Goal: Task Accomplishment & Management: Use online tool/utility

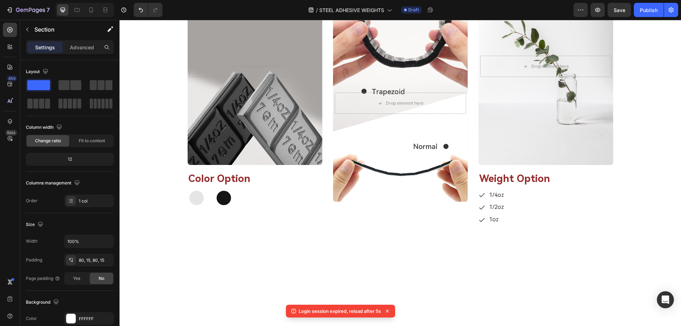
scroll to position [1242, 0]
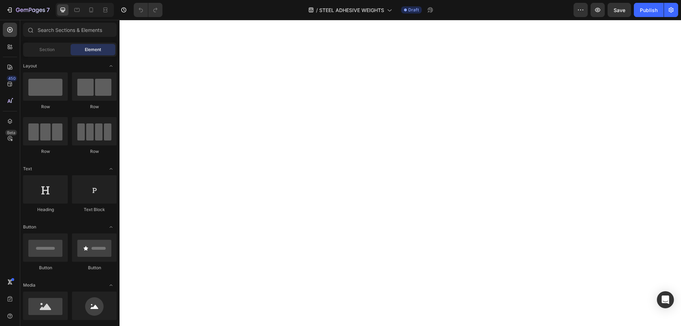
scroll to position [1987, 0]
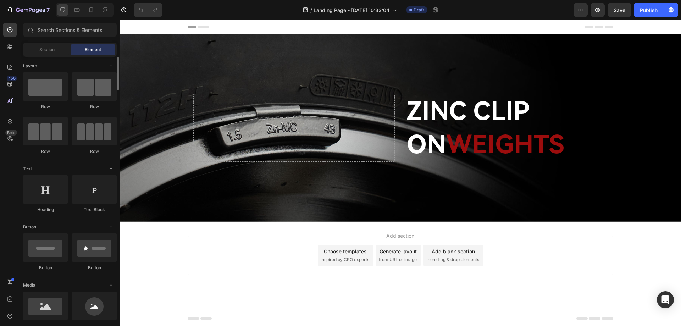
scroll to position [35, 0]
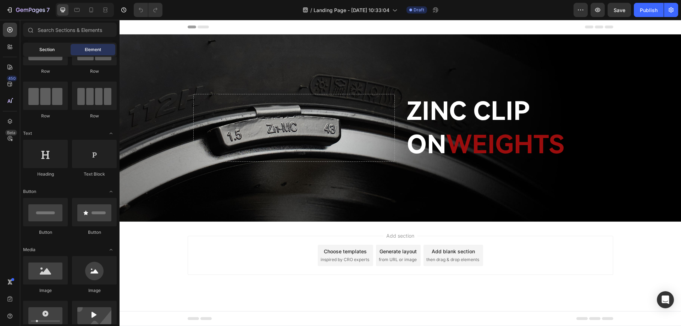
click at [51, 49] on span "Section" at bounding box center [46, 49] width 15 height 6
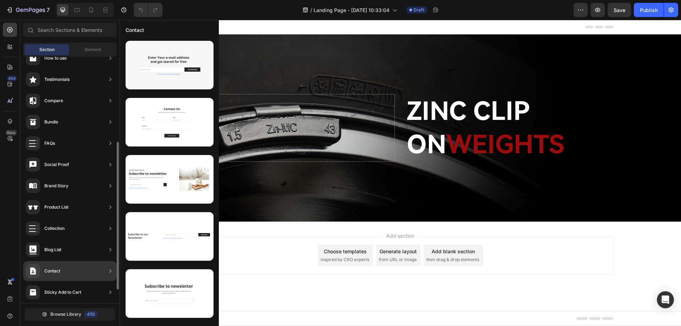
scroll to position [165, 0]
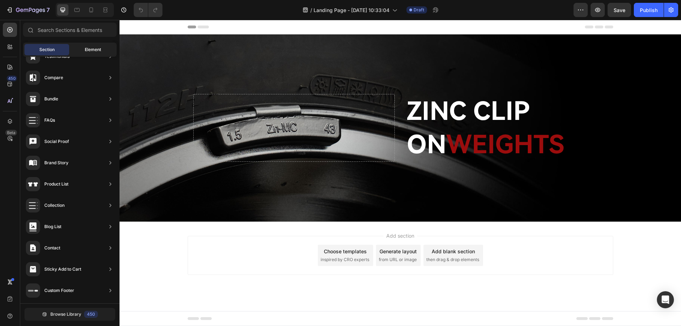
click at [88, 49] on span "Element" at bounding box center [93, 49] width 16 height 6
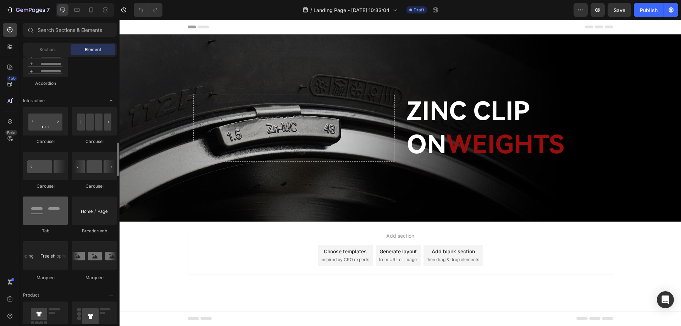
scroll to position [710, 0]
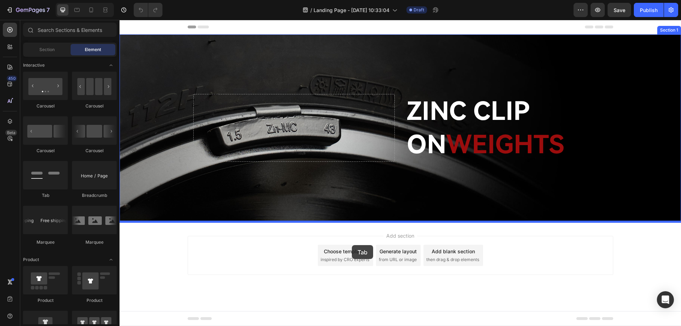
drag, startPoint x: 171, startPoint y: 202, endPoint x: 352, endPoint y: 245, distance: 186.1
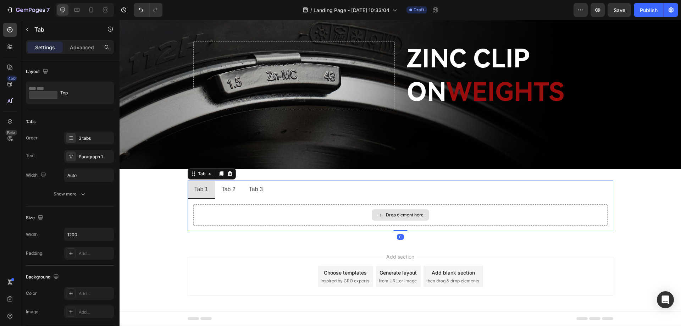
scroll to position [55, 0]
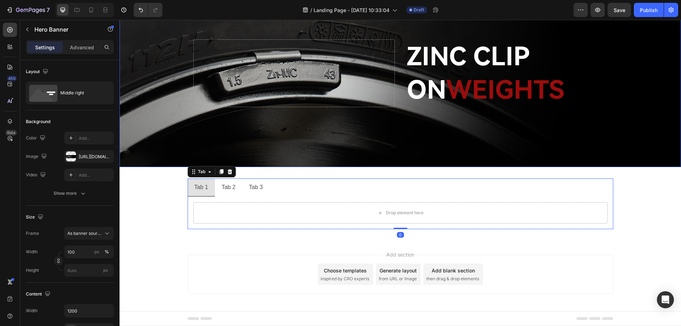
click at [391, 152] on div "Background Image" at bounding box center [401, 73] width 562 height 187
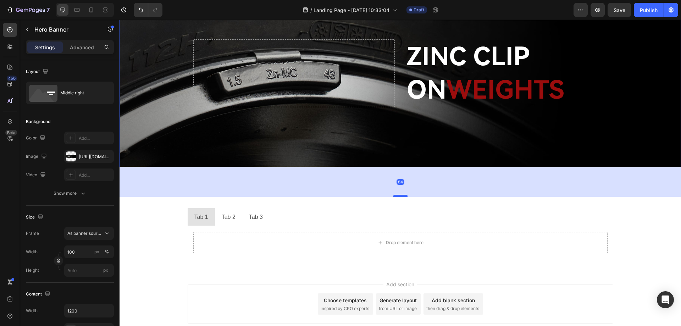
drag, startPoint x: 395, startPoint y: 164, endPoint x: 394, endPoint y: 194, distance: 29.8
click at [394, 195] on div at bounding box center [401, 196] width 14 height 2
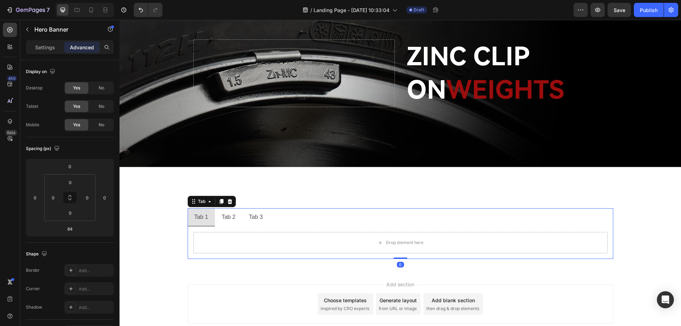
click at [306, 223] on ul "Tab 1 Tab 2 Tab 3" at bounding box center [401, 217] width 426 height 18
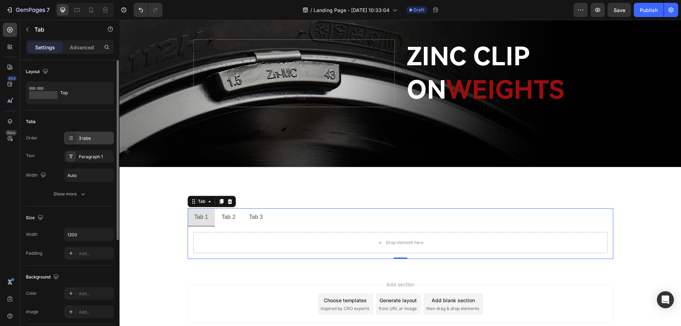
click at [81, 138] on div "3 tabs" at bounding box center [95, 138] width 33 height 6
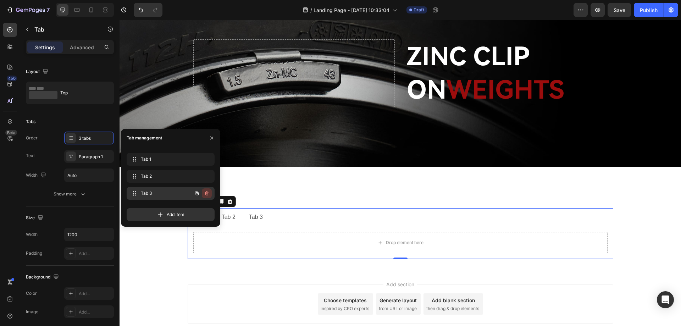
click at [207, 193] on icon "button" at bounding box center [207, 194] width 6 height 6
click at [206, 193] on div "Delete" at bounding box center [202, 193] width 13 height 6
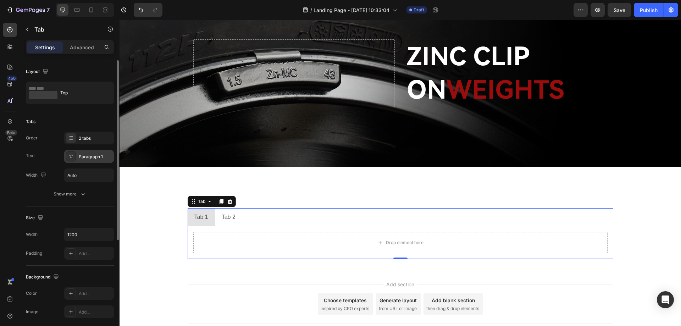
click at [92, 158] on div "Paragraph 1" at bounding box center [95, 157] width 33 height 6
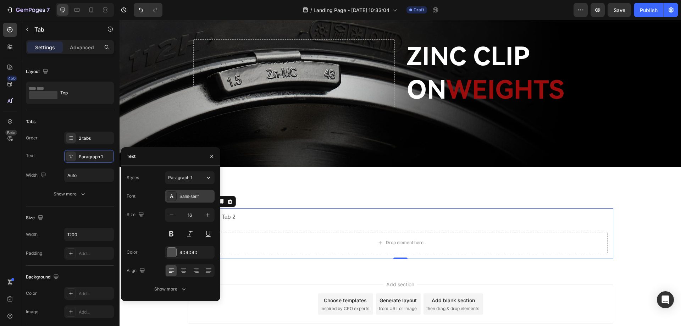
click at [188, 196] on div "Sans-serif" at bounding box center [196, 196] width 33 height 6
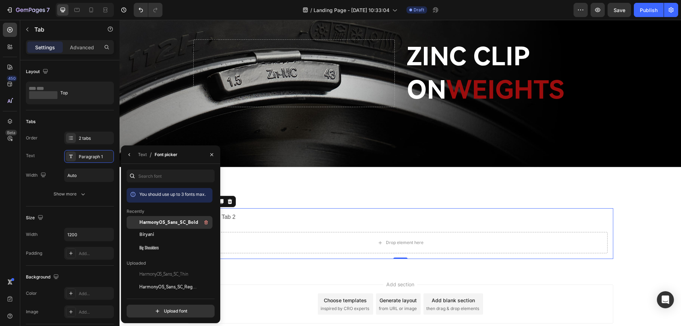
click at [170, 224] on span "HarmonyOS_Sans_SC_Bold" at bounding box center [168, 222] width 59 height 6
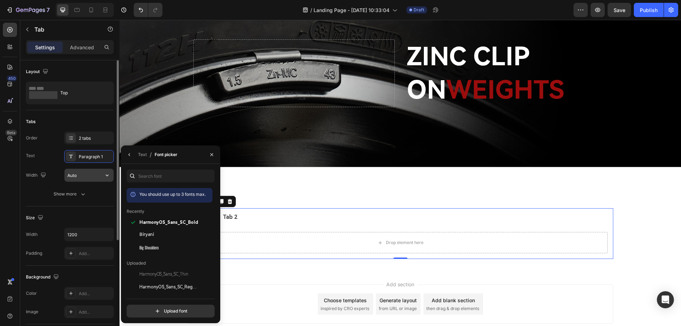
click at [78, 176] on input "Auto" at bounding box center [89, 175] width 49 height 13
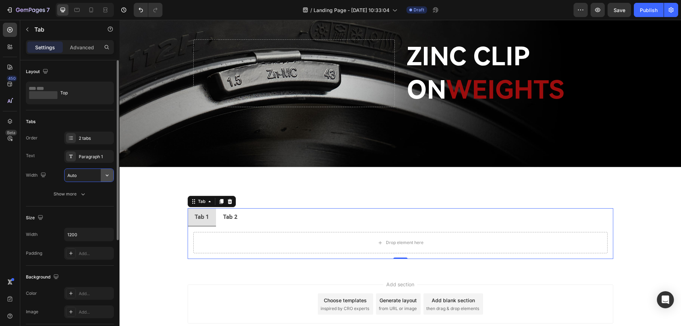
click at [106, 177] on icon "button" at bounding box center [107, 175] width 7 height 7
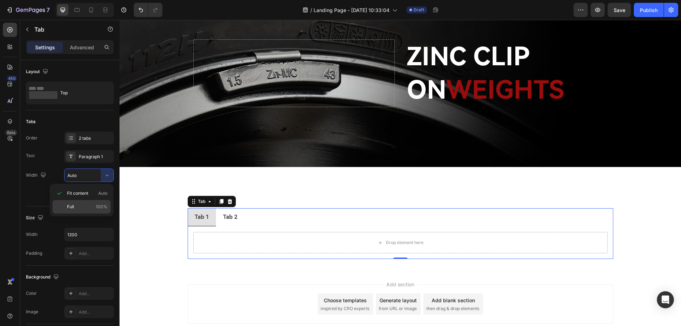
click at [82, 206] on p "Full 100%" at bounding box center [87, 207] width 40 height 6
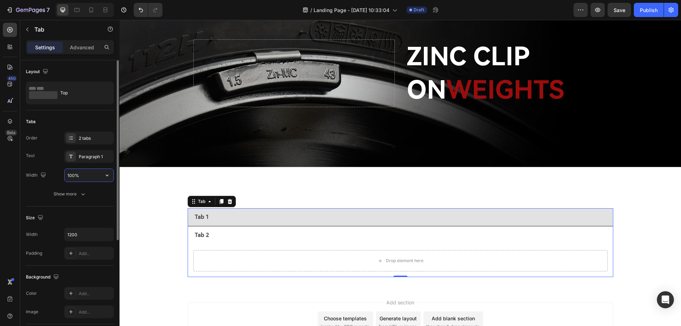
click at [99, 176] on input "100%" at bounding box center [89, 175] width 49 height 13
click at [106, 176] on icon "button" at bounding box center [107, 175] width 7 height 7
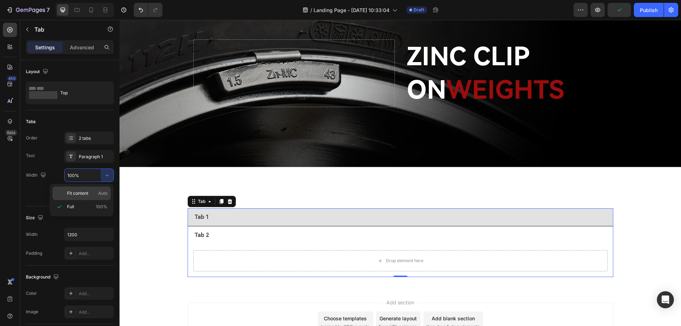
click at [88, 193] on span "Fit content" at bounding box center [77, 193] width 21 height 6
type input "Auto"
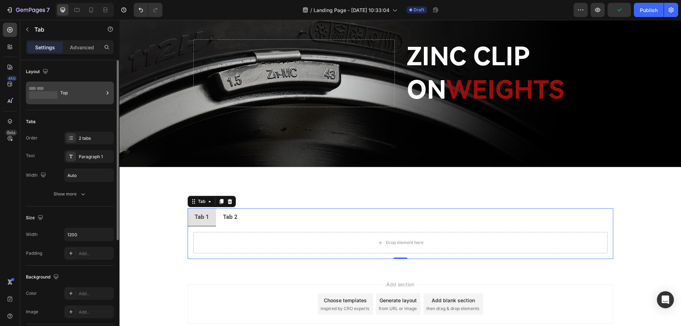
click at [70, 94] on div "Top" at bounding box center [81, 93] width 43 height 16
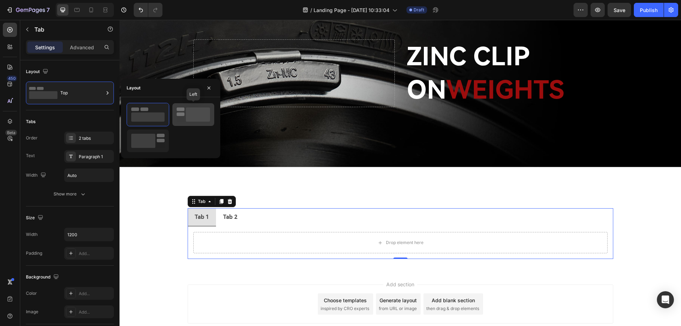
click at [199, 120] on rect at bounding box center [198, 115] width 24 height 14
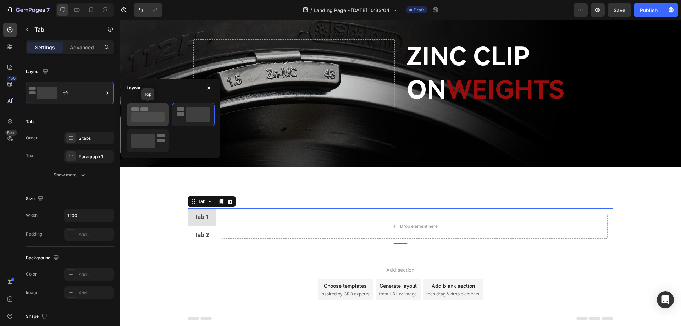
click at [146, 116] on rect at bounding box center [147, 116] width 33 height 9
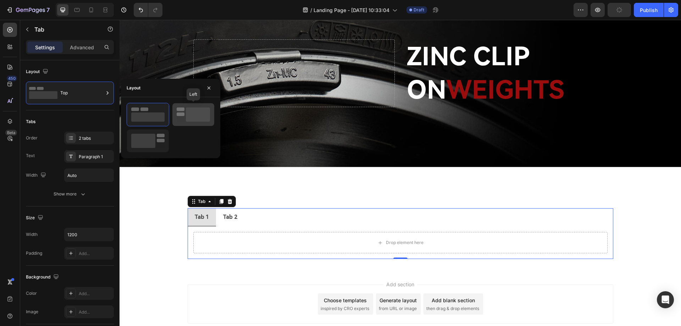
click at [188, 114] on rect at bounding box center [198, 115] width 24 height 14
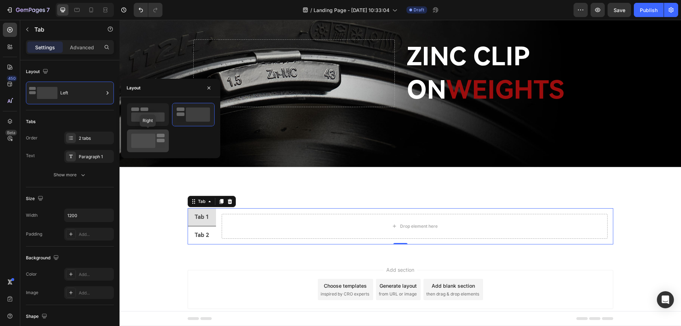
click at [157, 140] on rect at bounding box center [161, 141] width 8 height 4
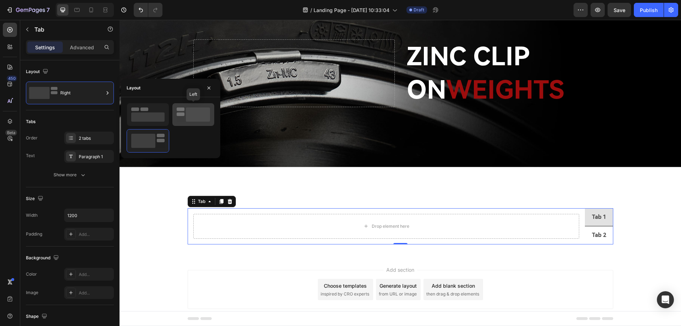
click at [185, 116] on icon at bounding box center [193, 115] width 33 height 14
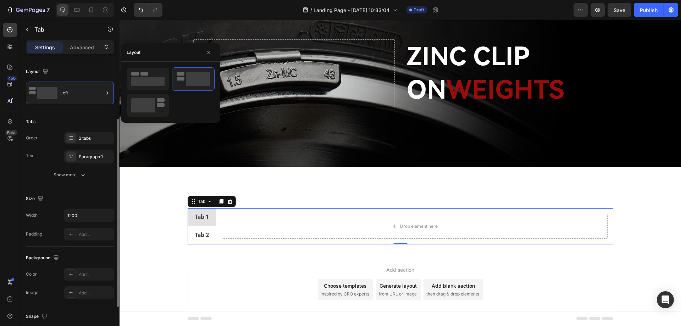
scroll to position [35, 0]
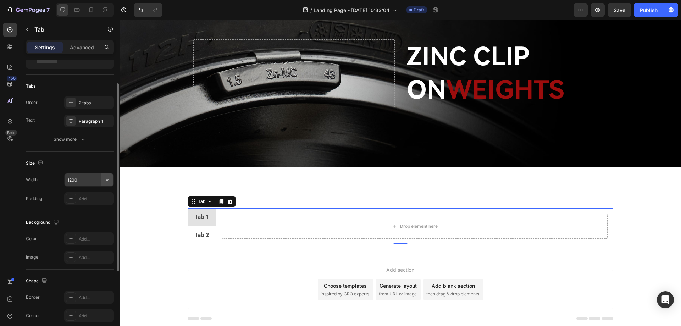
click at [105, 180] on icon "button" at bounding box center [107, 179] width 7 height 7
click at [93, 182] on input "1200" at bounding box center [89, 180] width 49 height 13
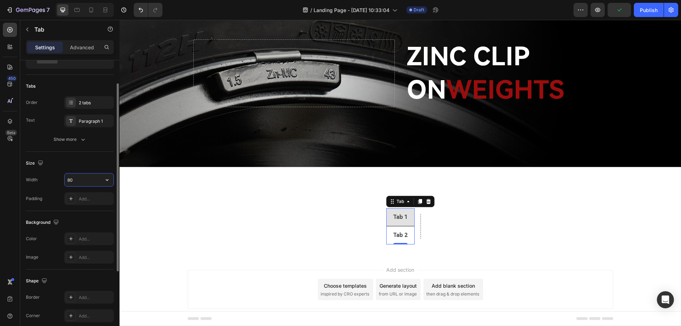
type input "8"
type input "1200"
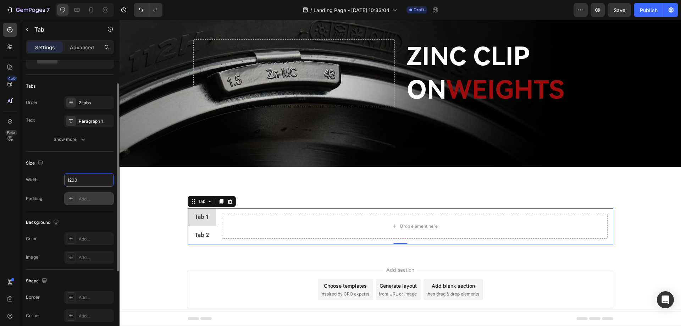
click at [71, 199] on icon at bounding box center [71, 199] width 6 height 6
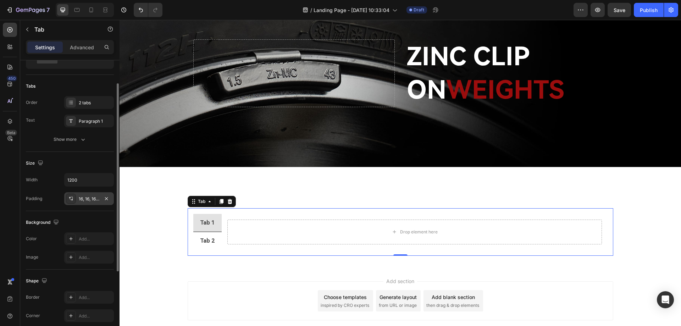
click at [76, 210] on div "Size Width 1200 Padding 16, 16, 16, 16" at bounding box center [70, 181] width 88 height 59
click at [106, 199] on icon "button" at bounding box center [106, 198] width 3 height 3
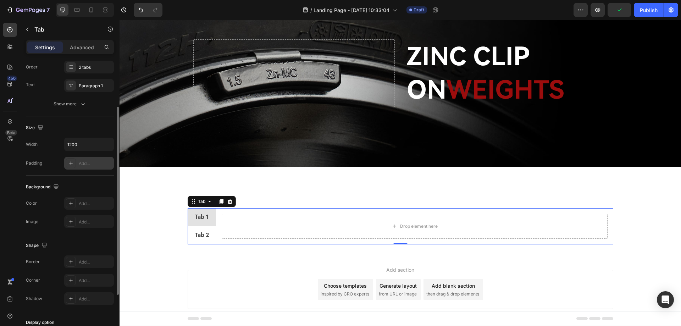
scroll to position [106, 0]
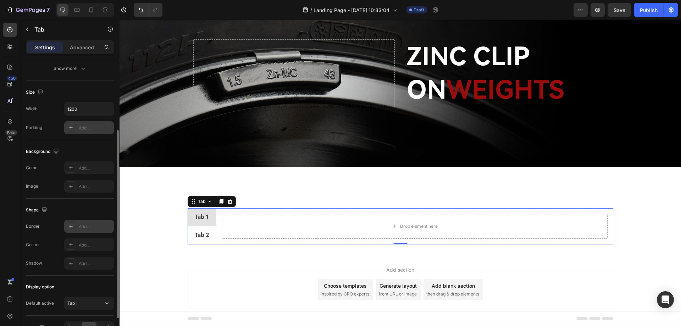
click at [70, 227] on icon at bounding box center [71, 227] width 6 height 6
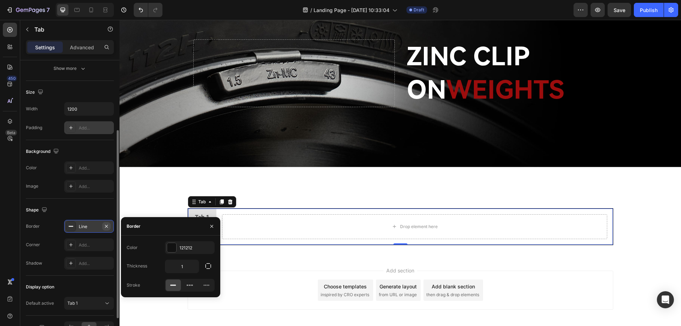
click at [109, 226] on icon "button" at bounding box center [107, 227] width 6 height 6
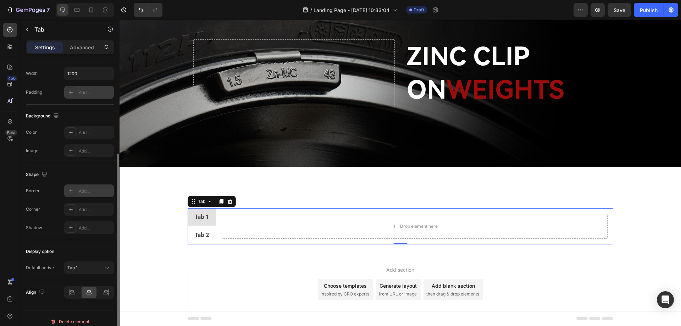
scroll to position [149, 0]
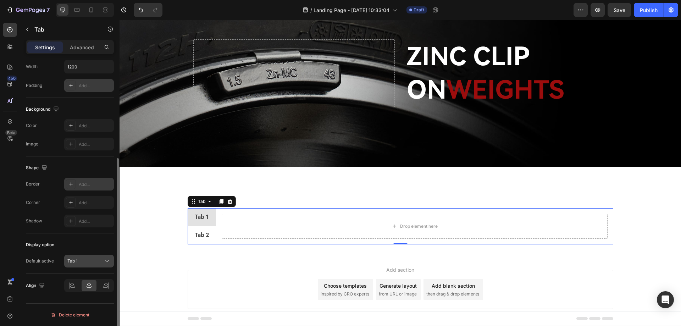
click at [106, 258] on icon at bounding box center [107, 261] width 7 height 7
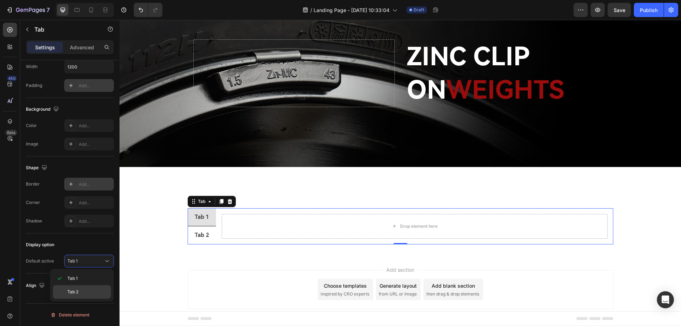
click at [91, 289] on p "Tab 2" at bounding box center [87, 292] width 40 height 6
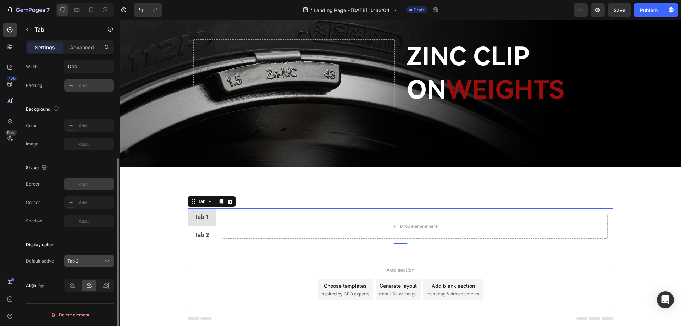
click at [104, 261] on icon at bounding box center [107, 261] width 7 height 7
click at [82, 278] on p "Tab 1" at bounding box center [87, 278] width 40 height 6
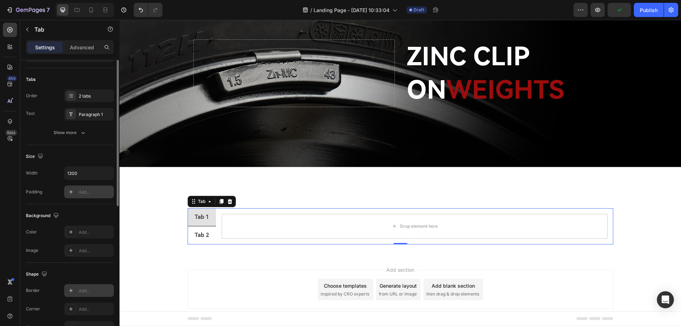
scroll to position [0, 0]
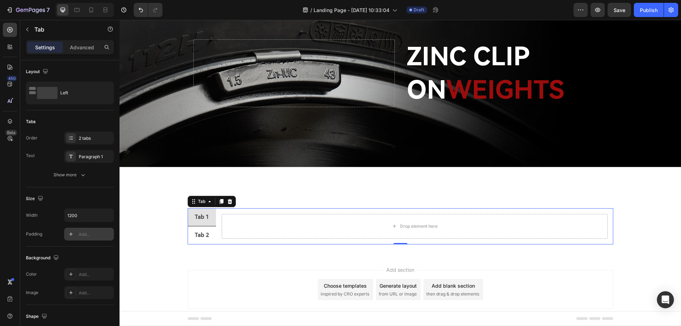
click at [202, 218] on div "Tab 1" at bounding box center [201, 217] width 17 height 12
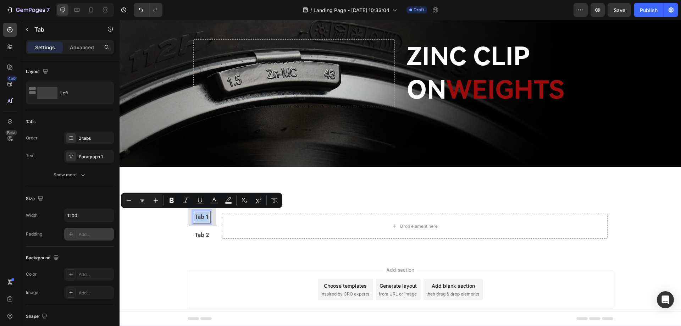
drag, startPoint x: 206, startPoint y: 217, endPoint x: 187, endPoint y: 216, distance: 19.5
click at [188, 216] on li "Tab 1" at bounding box center [202, 217] width 28 height 18
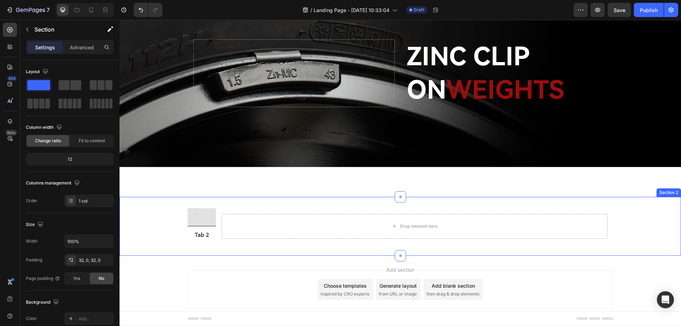
click at [269, 201] on div "Tab 2 Drop element here Tab 0 Section 2" at bounding box center [401, 226] width 562 height 59
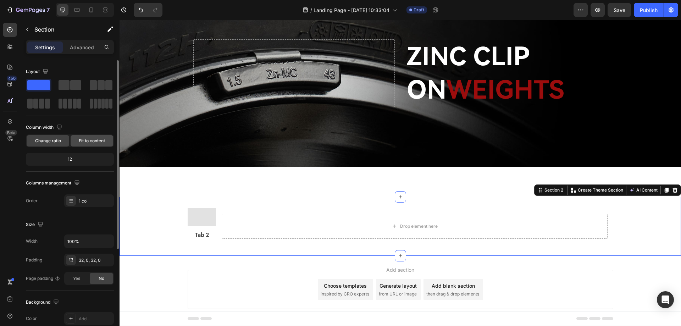
click at [83, 145] on div "Fit to content" at bounding box center [92, 140] width 43 height 11
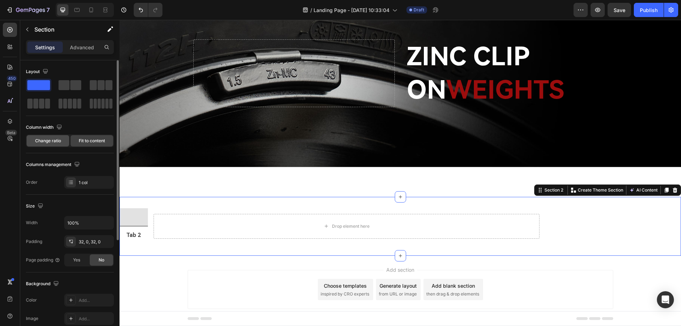
click at [49, 143] on span "Change ratio" at bounding box center [48, 141] width 26 height 6
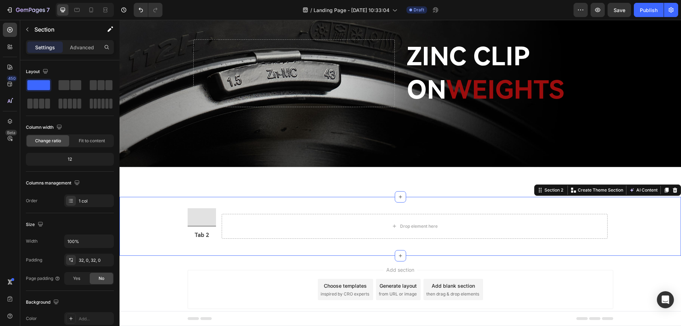
click at [351, 204] on div "Tab 2 Drop element here Tab Section 2 You can create reusable sections Create T…" at bounding box center [401, 226] width 562 height 59
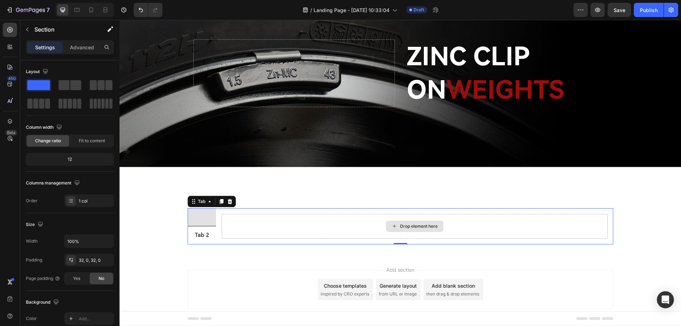
click at [337, 214] on div "Drop element here" at bounding box center [415, 226] width 386 height 25
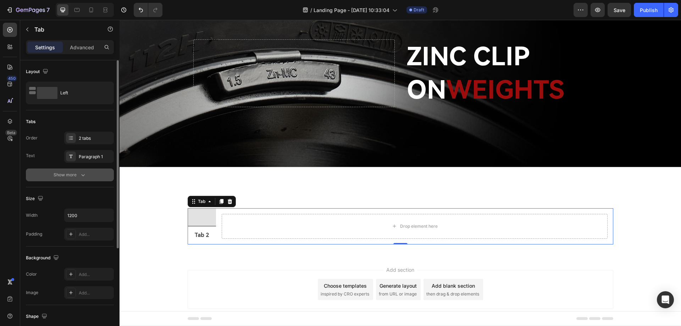
click at [76, 177] on div "Show more" at bounding box center [70, 174] width 33 height 7
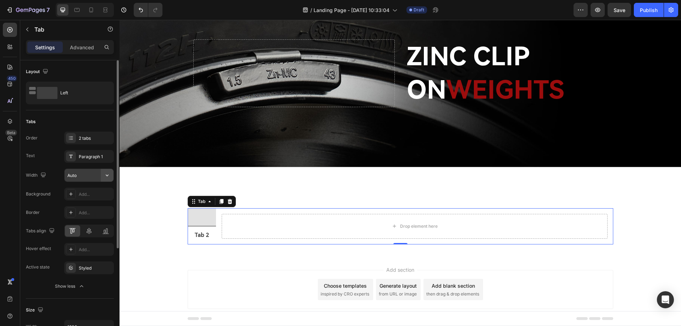
click at [104, 177] on icon "button" at bounding box center [107, 175] width 7 height 7
click at [86, 229] on icon at bounding box center [89, 230] width 7 height 7
click at [75, 230] on icon at bounding box center [72, 230] width 7 height 7
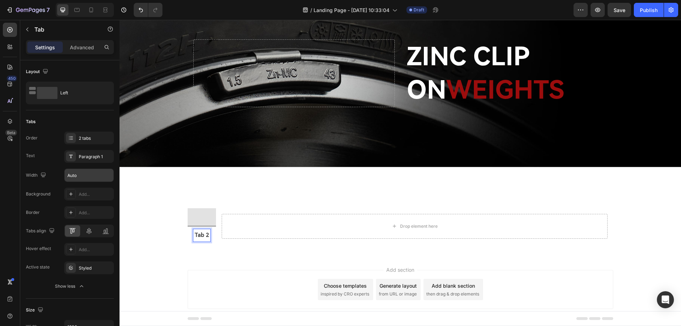
click at [197, 218] on li at bounding box center [202, 217] width 28 height 18
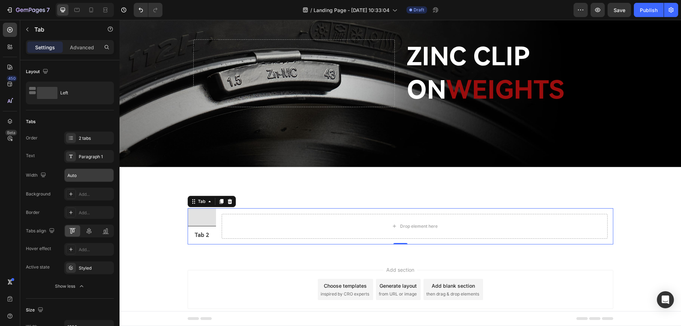
click at [197, 218] on li at bounding box center [202, 217] width 28 height 18
click at [194, 232] on p "Tab 2" at bounding box center [201, 235] width 15 height 10
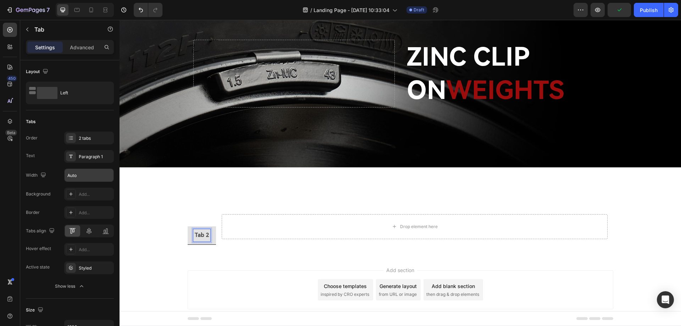
click at [211, 217] on li at bounding box center [202, 218] width 28 height 18
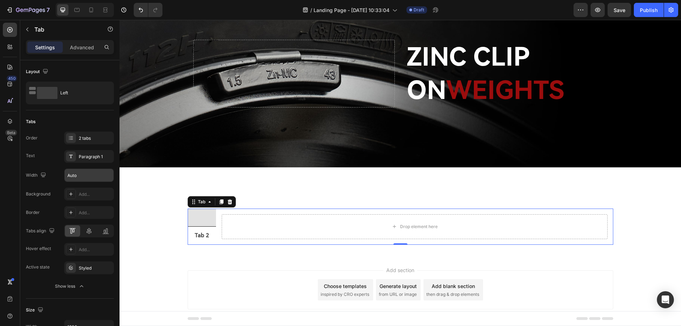
click at [241, 209] on div "Drop element here" at bounding box center [414, 227] width 397 height 37
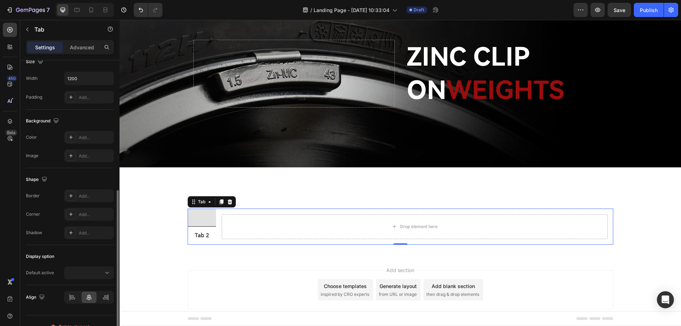
scroll to position [260, 0]
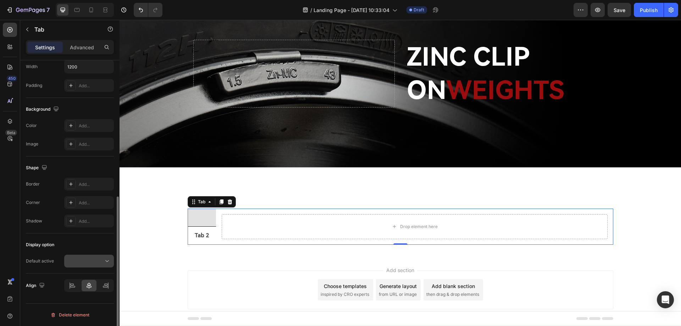
click at [98, 263] on div at bounding box center [88, 261] width 43 height 7
click at [81, 287] on div "Tab 2" at bounding box center [82, 291] width 58 height 13
click at [95, 264] on div "Tab 2" at bounding box center [88, 261] width 43 height 7
click at [88, 276] on div at bounding box center [82, 278] width 58 height 13
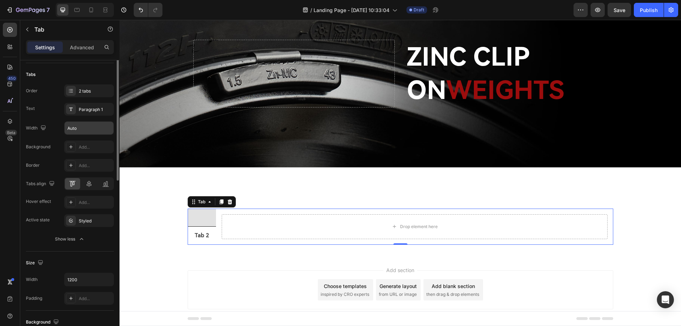
scroll to position [0, 0]
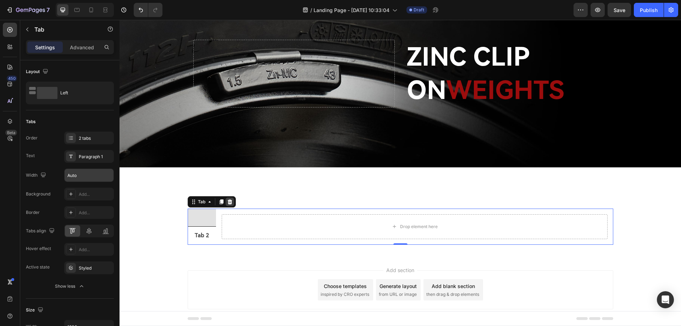
click at [229, 199] on icon at bounding box center [230, 202] width 6 height 6
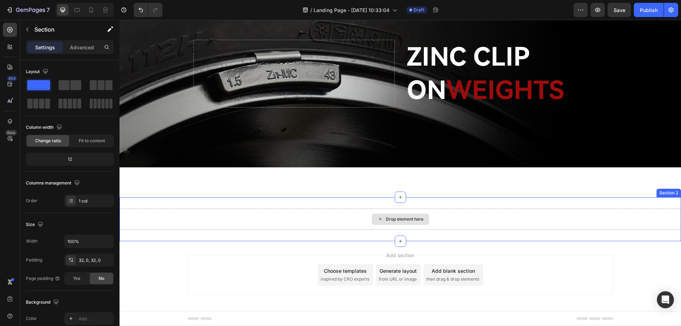
click at [209, 210] on div "Drop element here" at bounding box center [401, 219] width 562 height 21
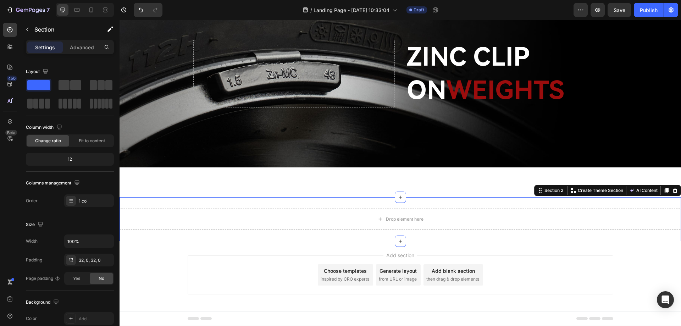
click at [672, 190] on icon at bounding box center [675, 191] width 6 height 6
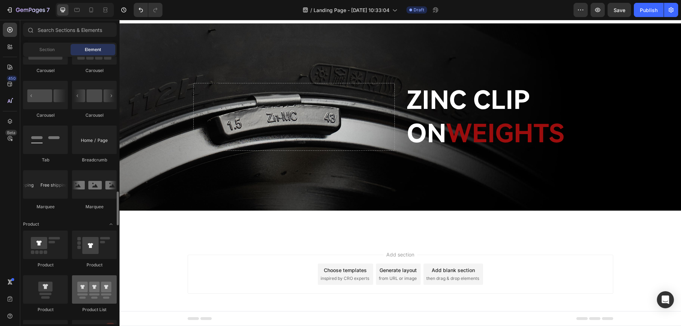
scroll to position [781, 0]
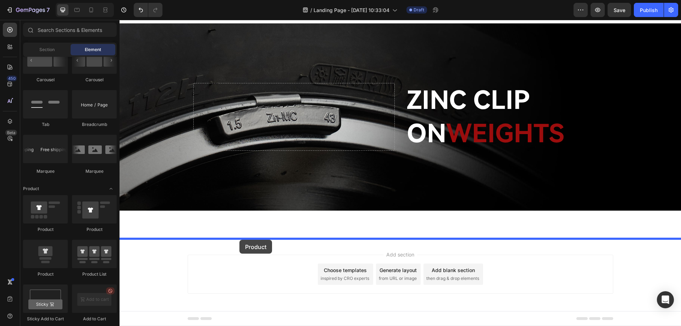
drag, startPoint x: 168, startPoint y: 281, endPoint x: 246, endPoint y: 239, distance: 88.6
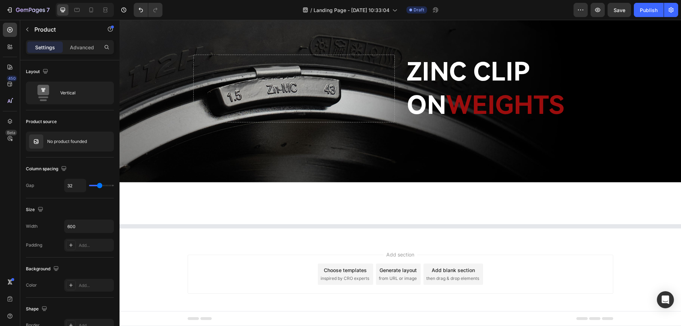
scroll to position [54, 0]
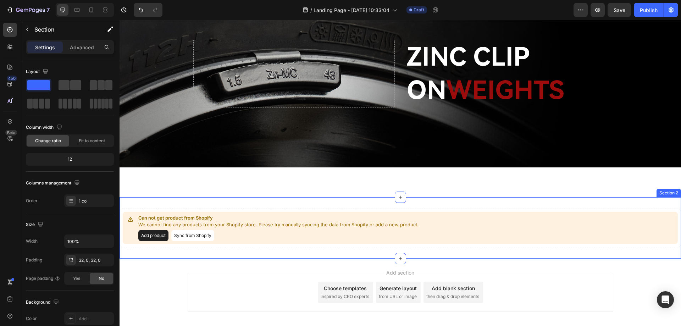
drag, startPoint x: 210, startPoint y: 202, endPoint x: 223, endPoint y: 202, distance: 13.1
click at [210, 202] on div "Can not get product from Shopify We cannot find any products from your Shopify …" at bounding box center [401, 227] width 562 height 61
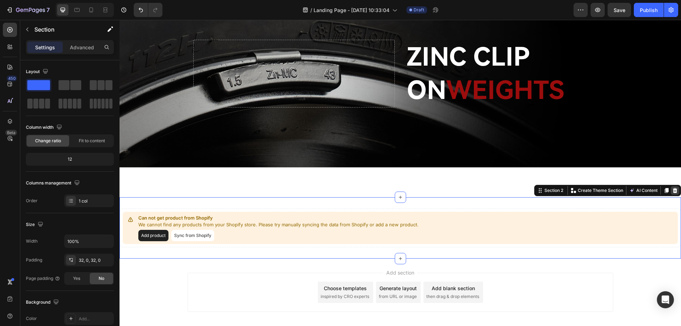
click at [672, 189] on icon at bounding box center [675, 191] width 6 height 6
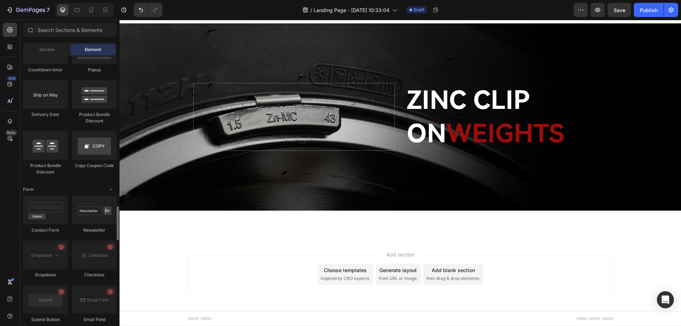
scroll to position [1455, 0]
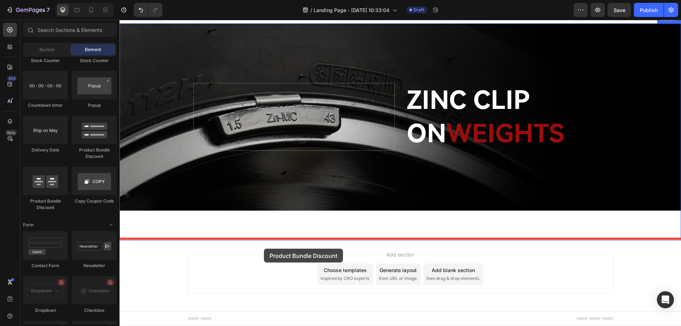
drag, startPoint x: 157, startPoint y: 207, endPoint x: 264, endPoint y: 249, distance: 115.0
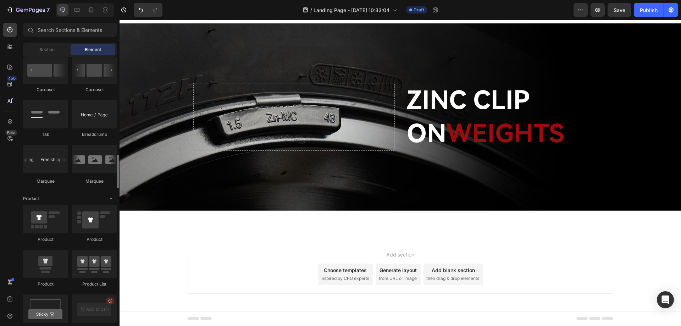
scroll to position [735, 0]
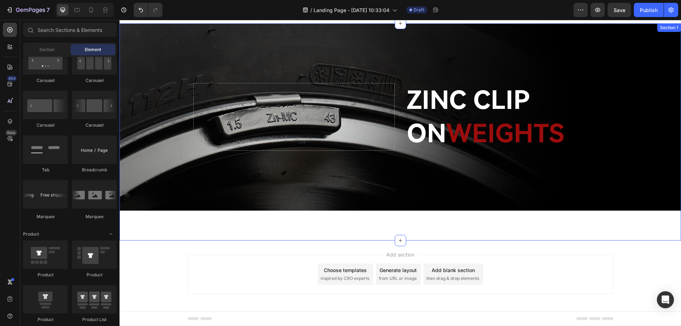
click at [287, 225] on div "ZINC CLIP ON WEIGHTS Heading Drop element here Hero Banner" at bounding box center [401, 131] width 562 height 217
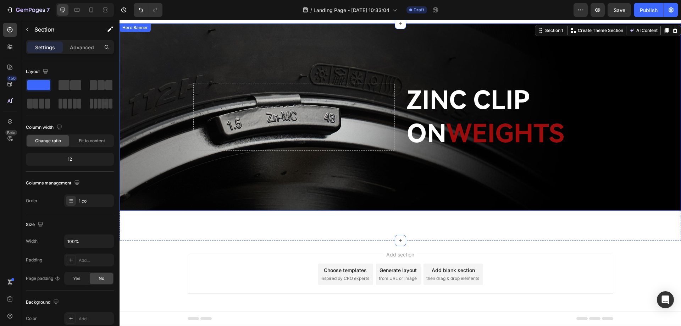
click at [376, 192] on div "Background Image" at bounding box center [401, 116] width 562 height 187
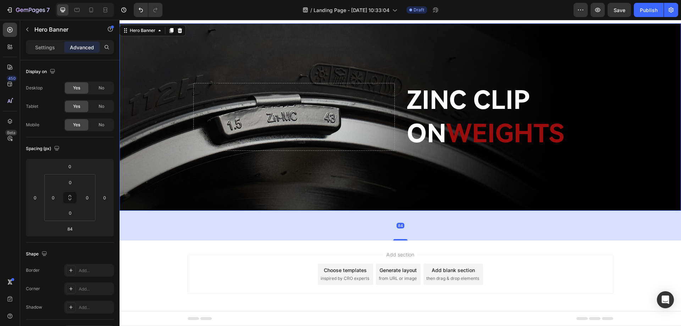
scroll to position [0, 0]
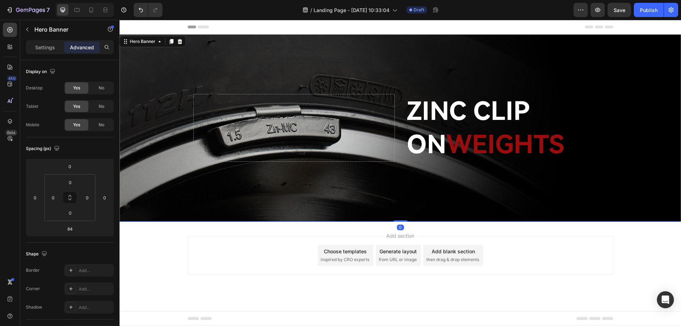
drag, startPoint x: 396, startPoint y: 237, endPoint x: 373, endPoint y: 177, distance: 64.8
click at [373, 177] on div "ZINC CLIP ON WEIGHTS Heading Drop element here Hero Banner 0" at bounding box center [401, 127] width 562 height 187
type input "0"
click at [29, 28] on icon "button" at bounding box center [27, 30] width 6 height 6
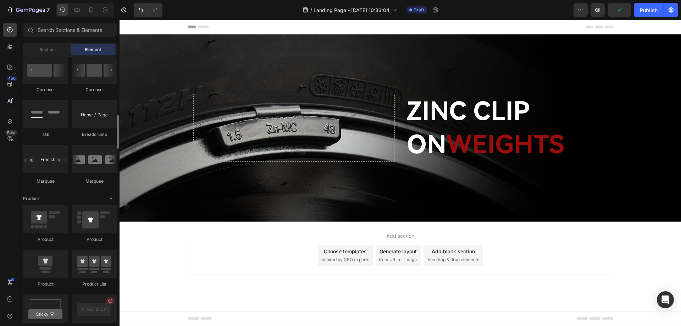
scroll to position [735, 0]
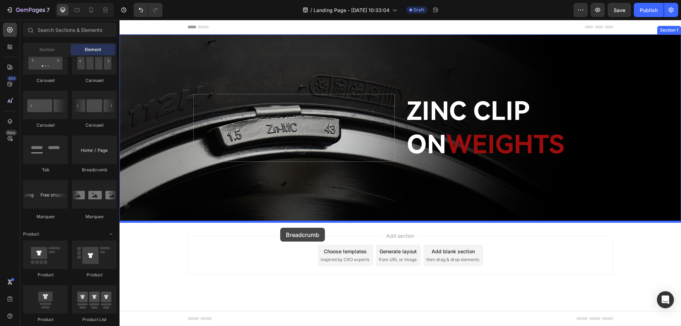
drag, startPoint x: 216, startPoint y: 172, endPoint x: 280, endPoint y: 228, distance: 84.5
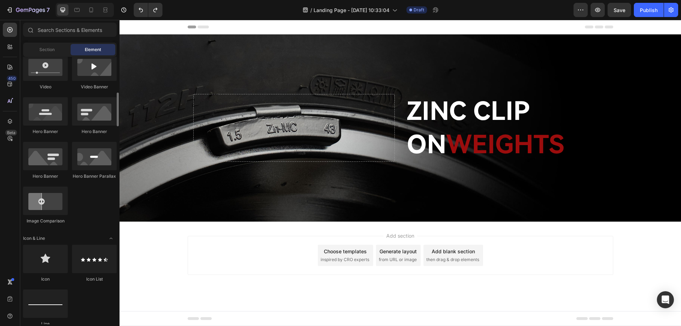
scroll to position [319, 0]
